Goal: Task Accomplishment & Management: Manage account settings

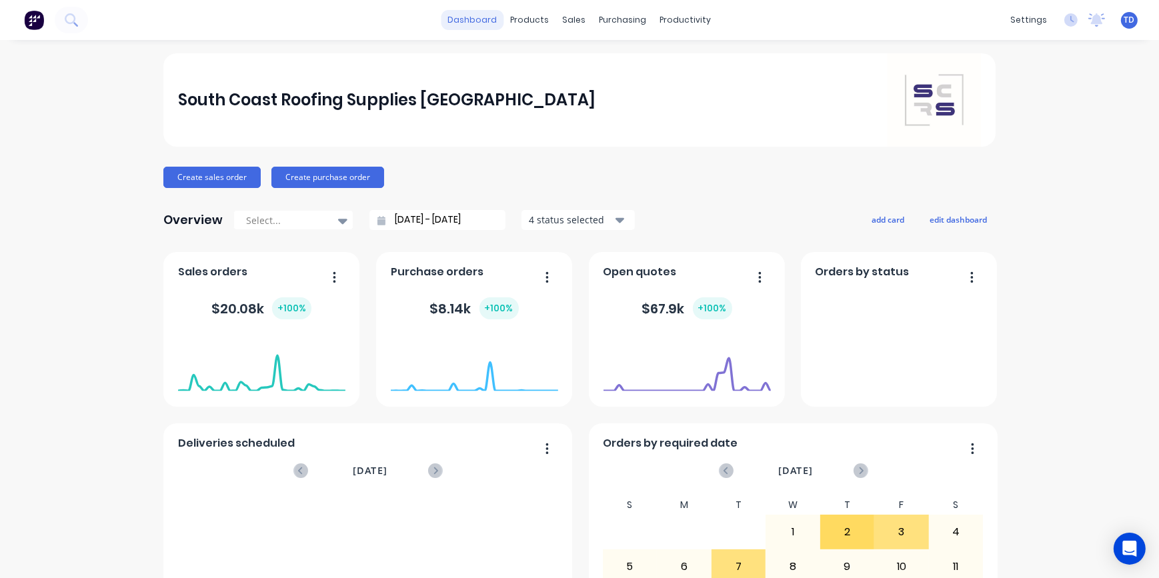
click at [469, 22] on link "dashboard" at bounding box center [472, 20] width 63 height 20
click at [473, 22] on link "dashboard" at bounding box center [472, 20] width 63 height 20
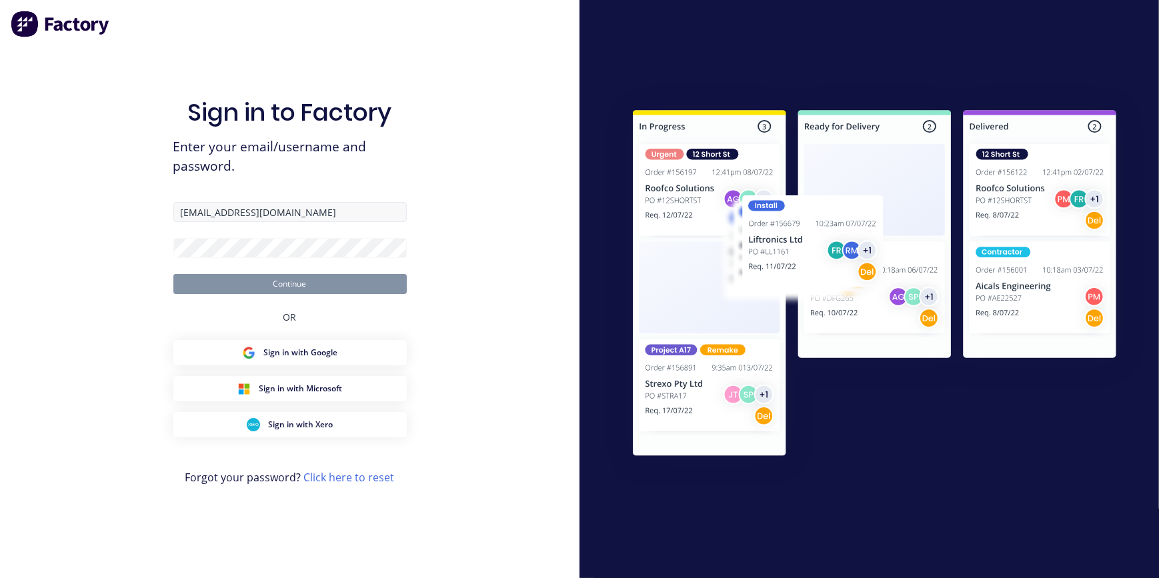
click at [216, 213] on input "takeoffsshoalhaven@scrs.net.au" at bounding box center [289, 212] width 233 height 20
type input "takeoffs+shoalhaven@scrs.net.au"
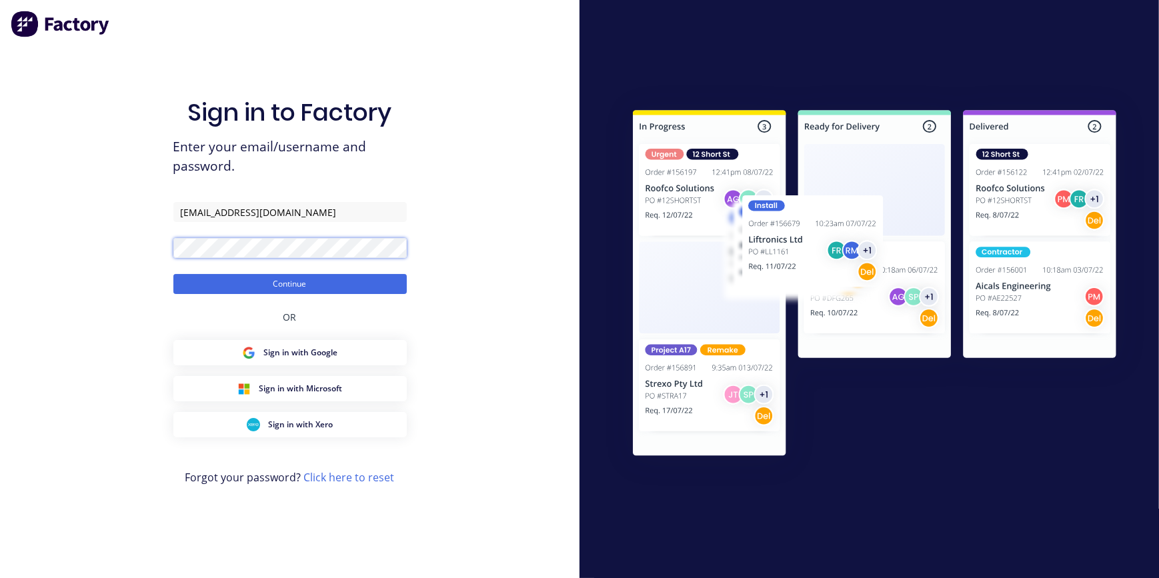
click at [173, 274] on button "Continue" at bounding box center [289, 284] width 233 height 20
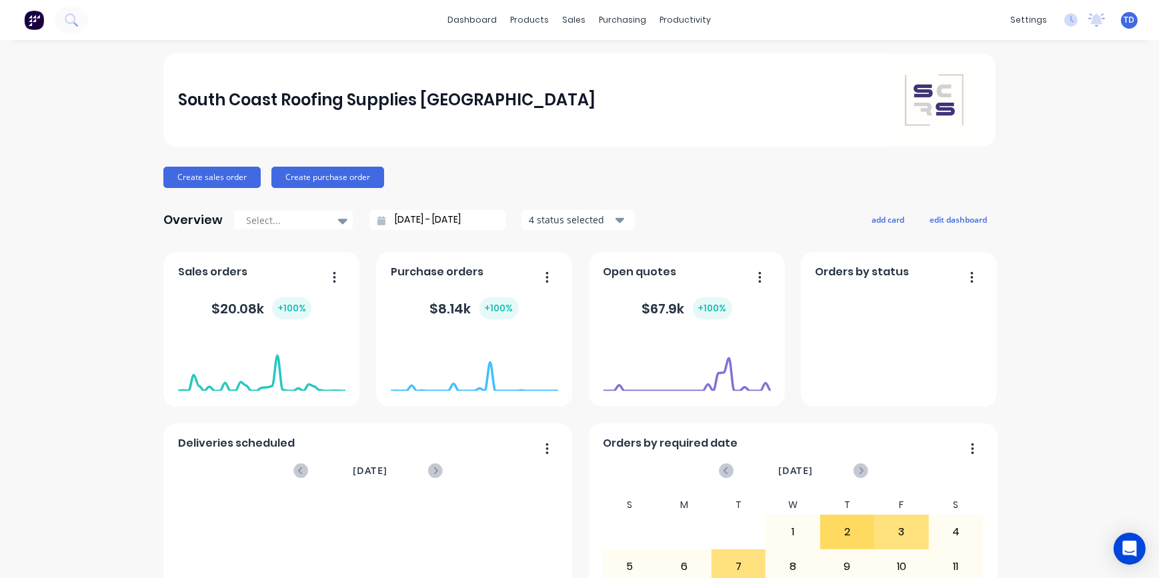
click at [99, 94] on div "South Coast Roofing Supplies Southern Highlands Create sales order Create purch…" at bounding box center [579, 401] width 1159 height 696
click at [465, 22] on link "dashboard" at bounding box center [472, 20] width 63 height 20
click at [91, 179] on div "South Coast Roofing Supplies Southern Highlands Create sales order Create purch…" at bounding box center [579, 401] width 1159 height 696
click at [649, 63] on div "Purchase Orders" at bounding box center [661, 64] width 71 height 12
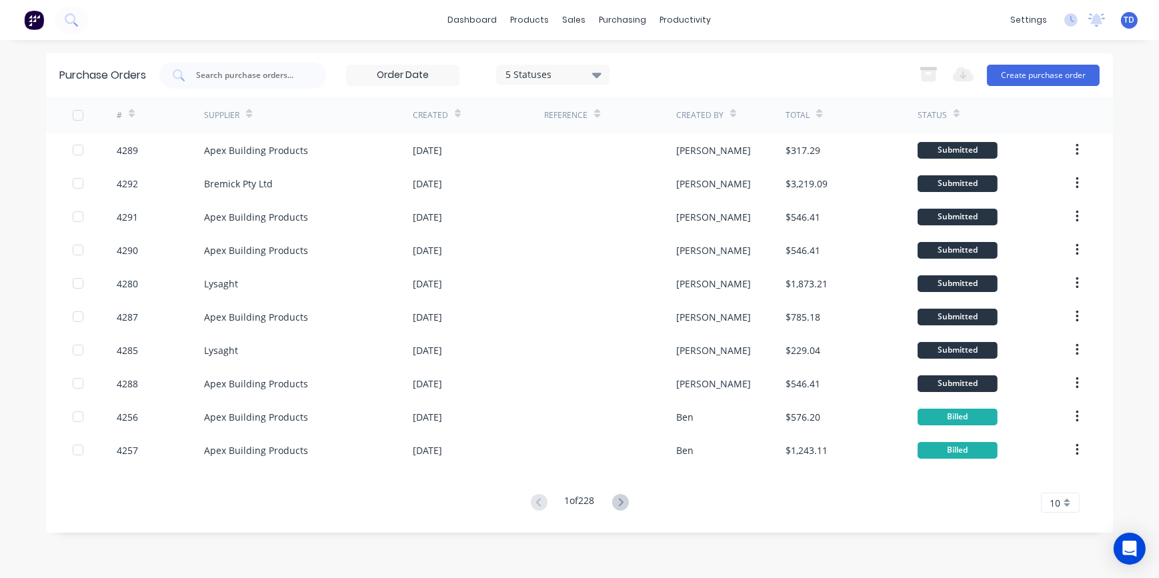
click at [1129, 21] on span "TD" at bounding box center [1129, 20] width 11 height 12
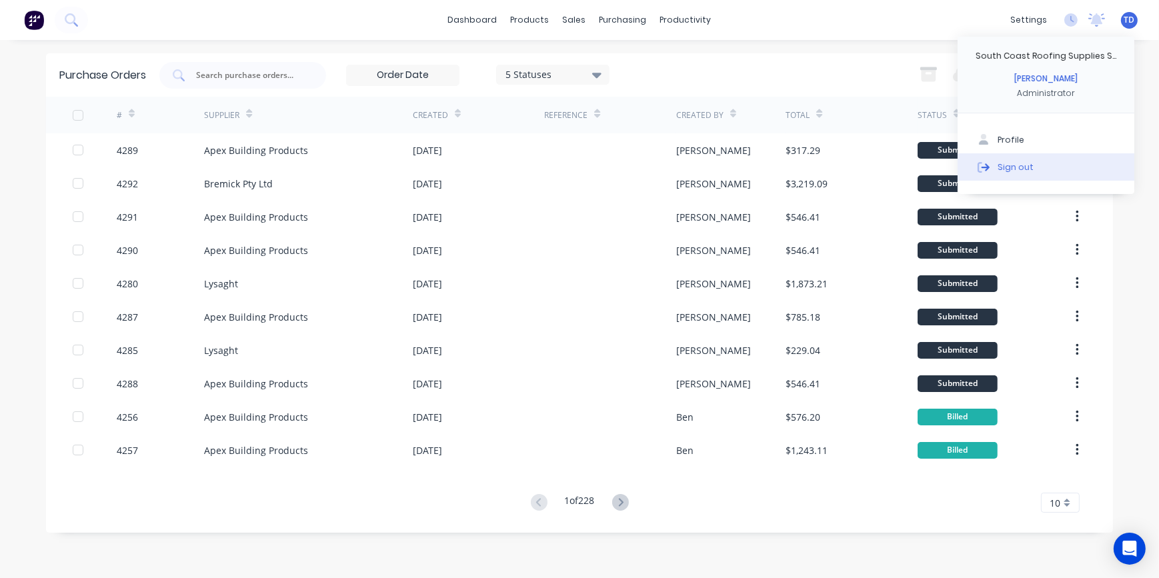
click at [1017, 161] on div "Sign out" at bounding box center [1015, 167] width 36 height 12
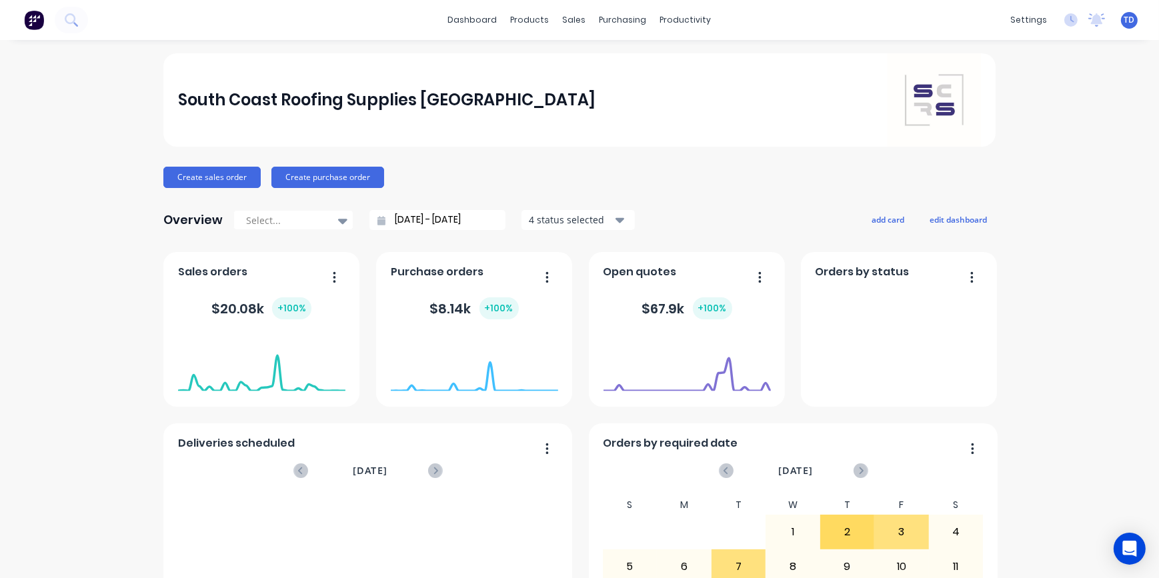
click at [1124, 22] on span "TD" at bounding box center [1129, 20] width 11 height 12
click at [1017, 163] on div "Sign out" at bounding box center [1015, 167] width 36 height 12
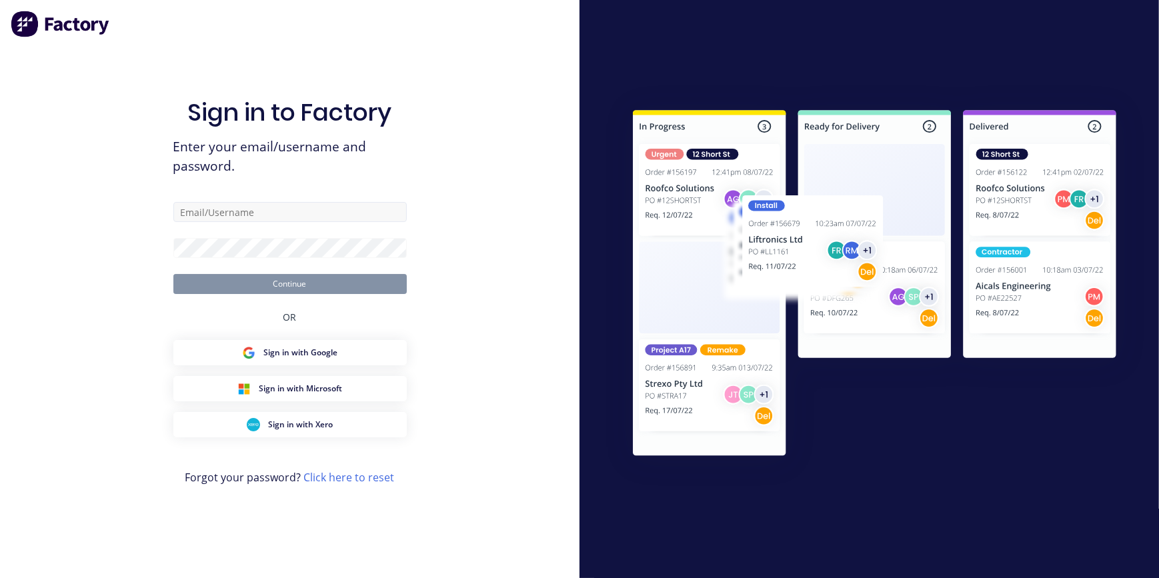
type input "[EMAIL_ADDRESS][DOMAIN_NAME]"
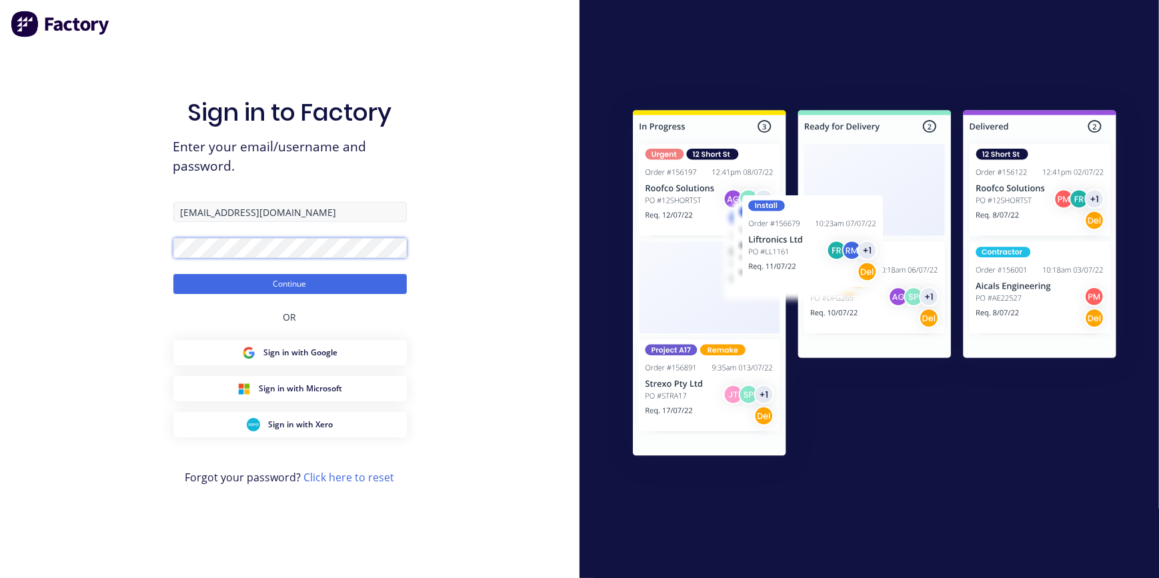
click at [173, 274] on button "Continue" at bounding box center [289, 284] width 233 height 20
